Goal: Task Accomplishment & Management: Complete application form

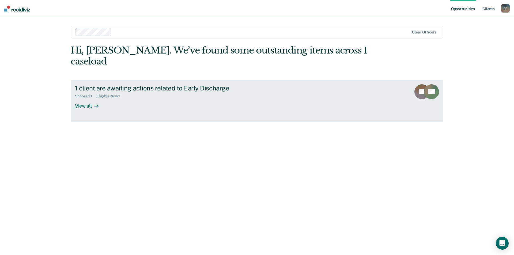
click at [81, 99] on div "View all" at bounding box center [90, 104] width 30 height 10
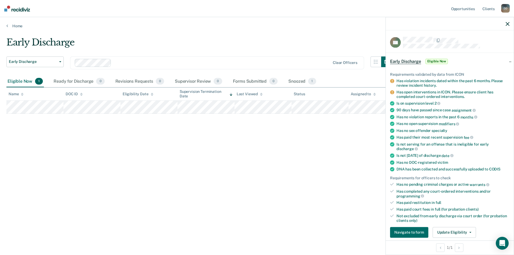
click at [394, 102] on icon at bounding box center [392, 103] width 4 height 4
click at [393, 102] on icon at bounding box center [392, 103] width 4 height 4
click at [448, 233] on button "Update Eligibility" at bounding box center [454, 232] width 43 height 11
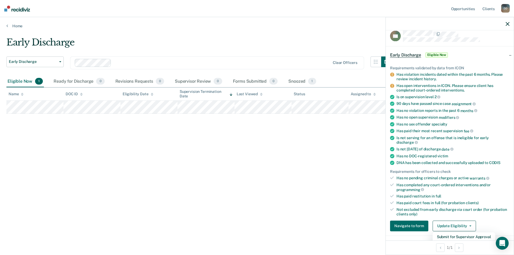
click at [392, 96] on icon at bounding box center [392, 97] width 4 height 4
click at [406, 227] on button "Navigate to form" at bounding box center [409, 226] width 38 height 11
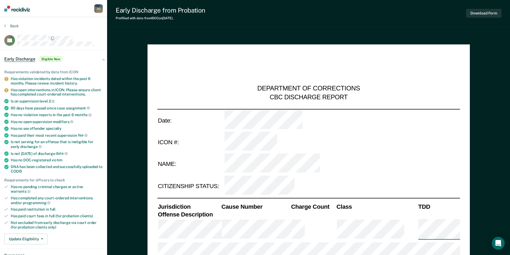
type textarea "x"
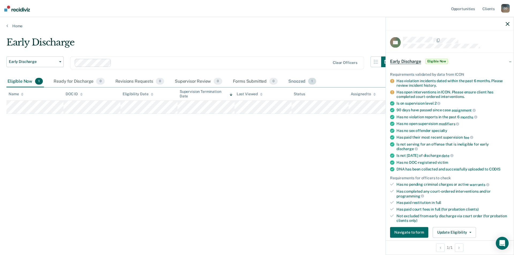
click at [298, 80] on div "Snoozed 1" at bounding box center [303, 82] width 30 height 12
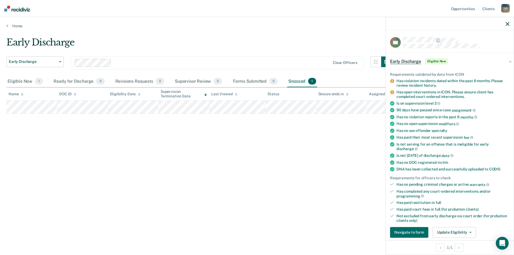
click at [325, 95] on div "Snooze ends in" at bounding box center [334, 94] width 30 height 5
click at [348, 93] on icon at bounding box center [347, 94] width 3 height 3
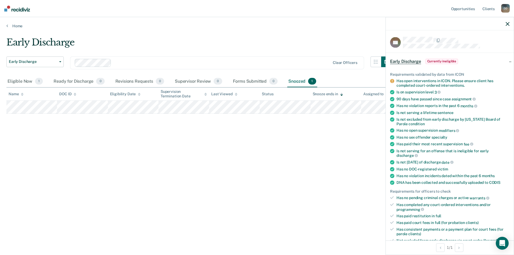
click at [298, 80] on div "Snoozed 1" at bounding box center [303, 82] width 30 height 12
click at [312, 83] on span "1" at bounding box center [312, 81] width 8 height 7
click at [342, 93] on icon at bounding box center [342, 93] width 3 height 1
click at [317, 93] on div "Snooze ends in" at bounding box center [328, 94] width 30 height 5
drag, startPoint x: 330, startPoint y: 93, endPoint x: 370, endPoint y: 100, distance: 41.1
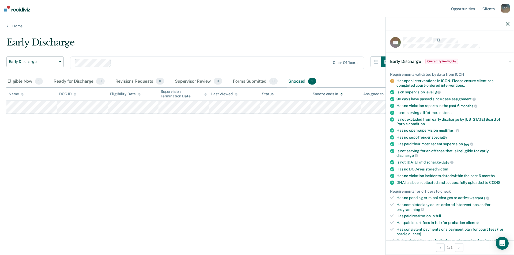
click at [370, 100] on tr "Name DOC ID Eligibility Date Supervision Termination Date Last Viewed Status Sn…" at bounding box center [257, 94] width 502 height 13
